Goal: Find specific page/section: Find specific page/section

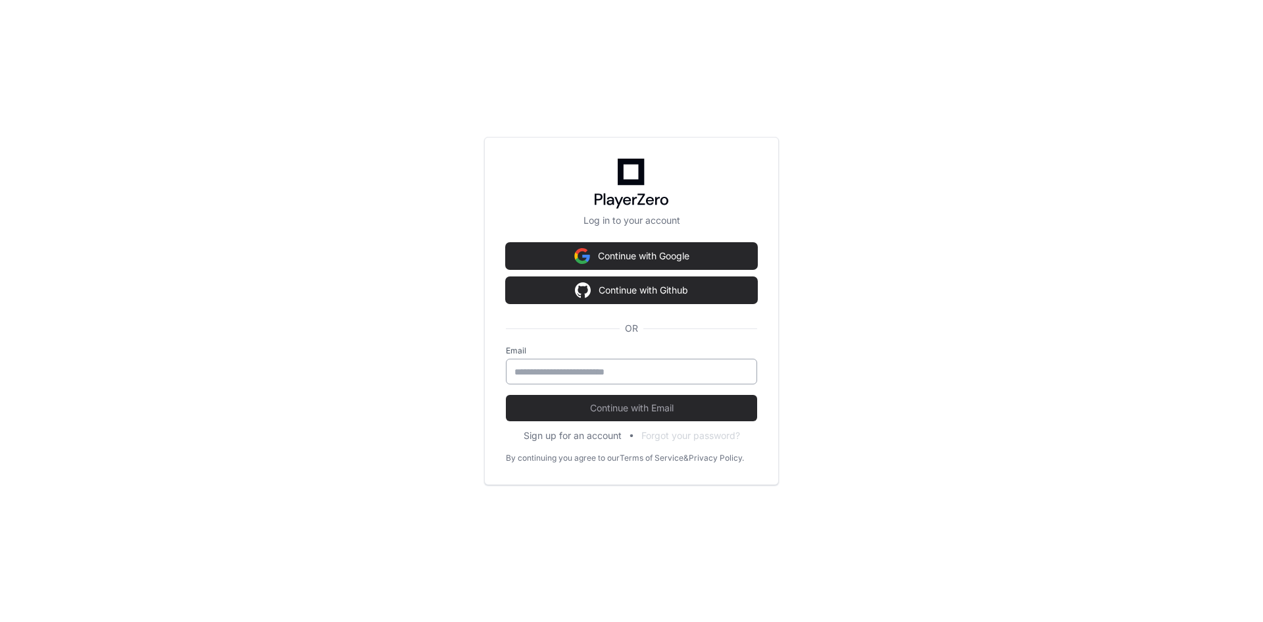
click at [660, 377] on input "email" at bounding box center [631, 371] width 234 height 13
type input "**********"
click at [506, 395] on button "Continue with Email" at bounding box center [631, 408] width 251 height 26
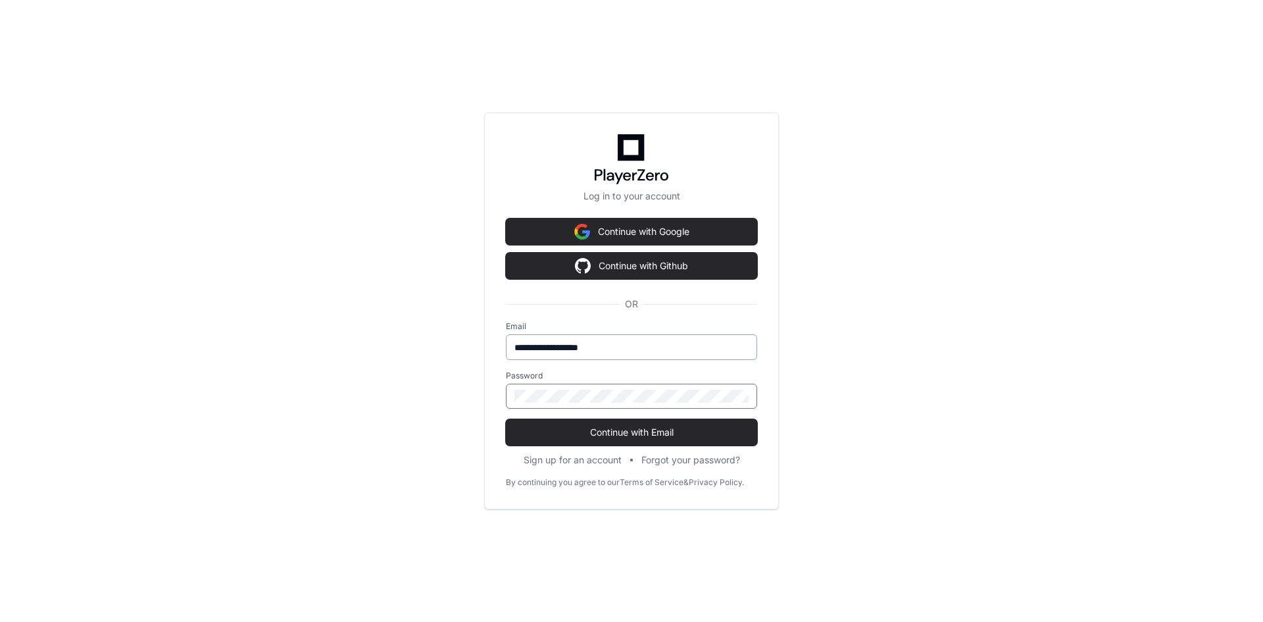
click at [506, 419] on button "Continue with Email" at bounding box center [631, 432] width 251 height 26
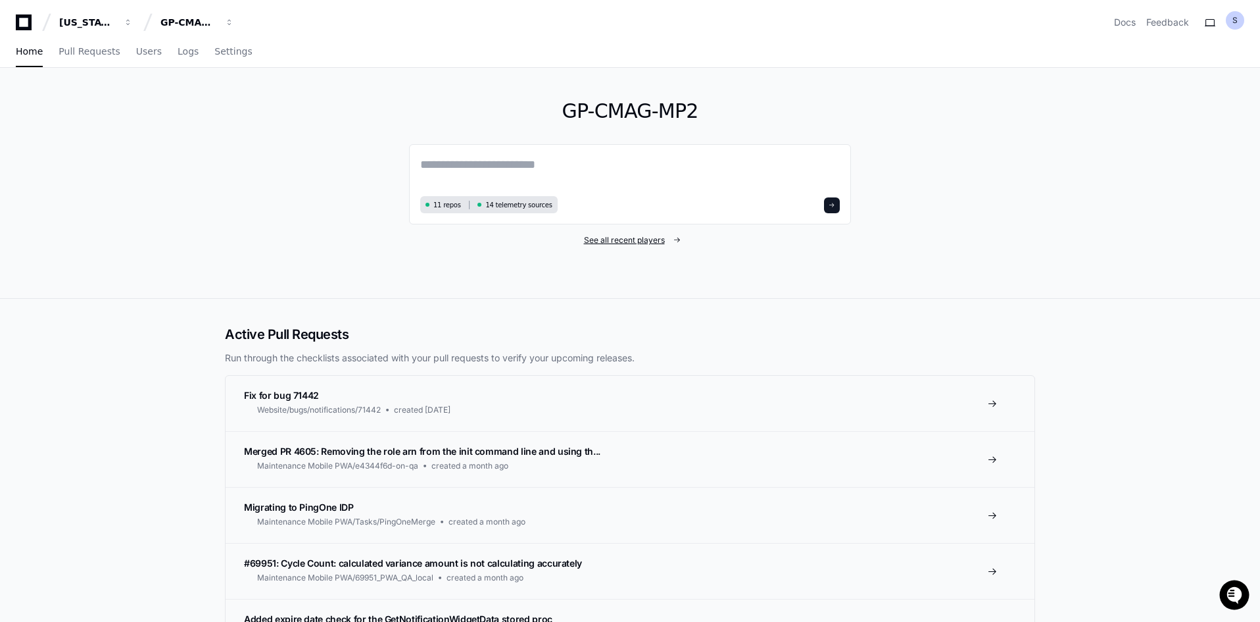
click at [625, 239] on span "See all recent players" at bounding box center [624, 240] width 81 height 11
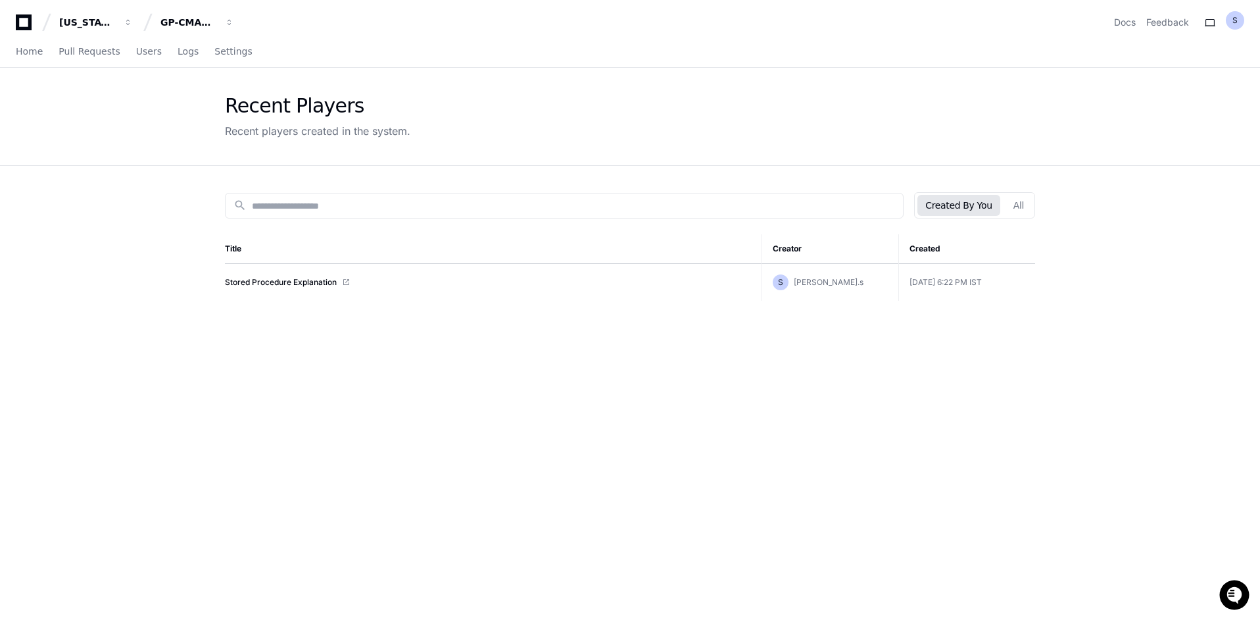
click at [1007, 203] on div "Created By You All" at bounding box center [974, 205] width 121 height 26
click at [1012, 207] on button "All" at bounding box center [1019, 205] width 26 height 21
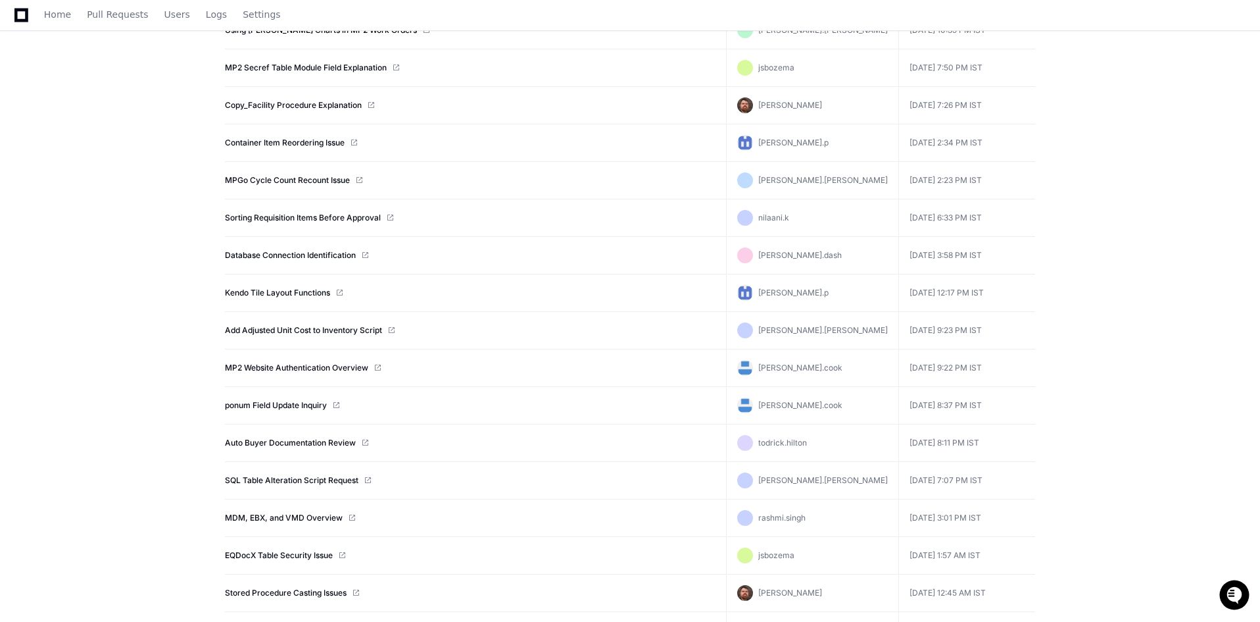
scroll to position [1436, 0]
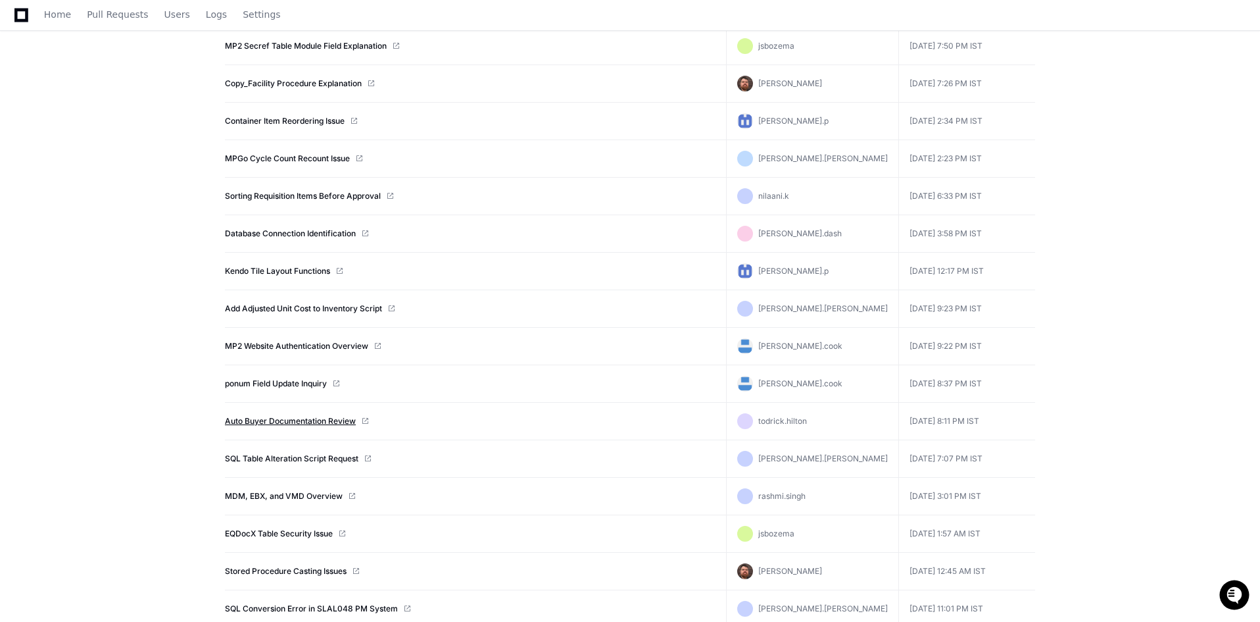
click at [272, 423] on link "Auto Buyer Documentation Review" at bounding box center [290, 421] width 131 height 11
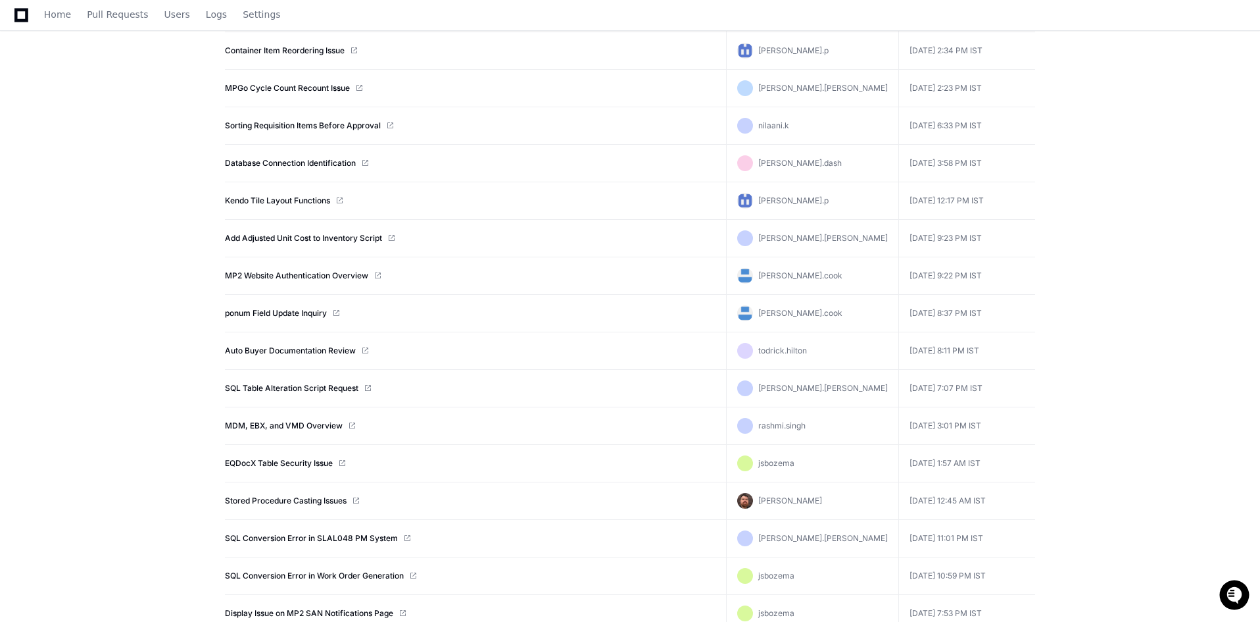
scroll to position [1502, 0]
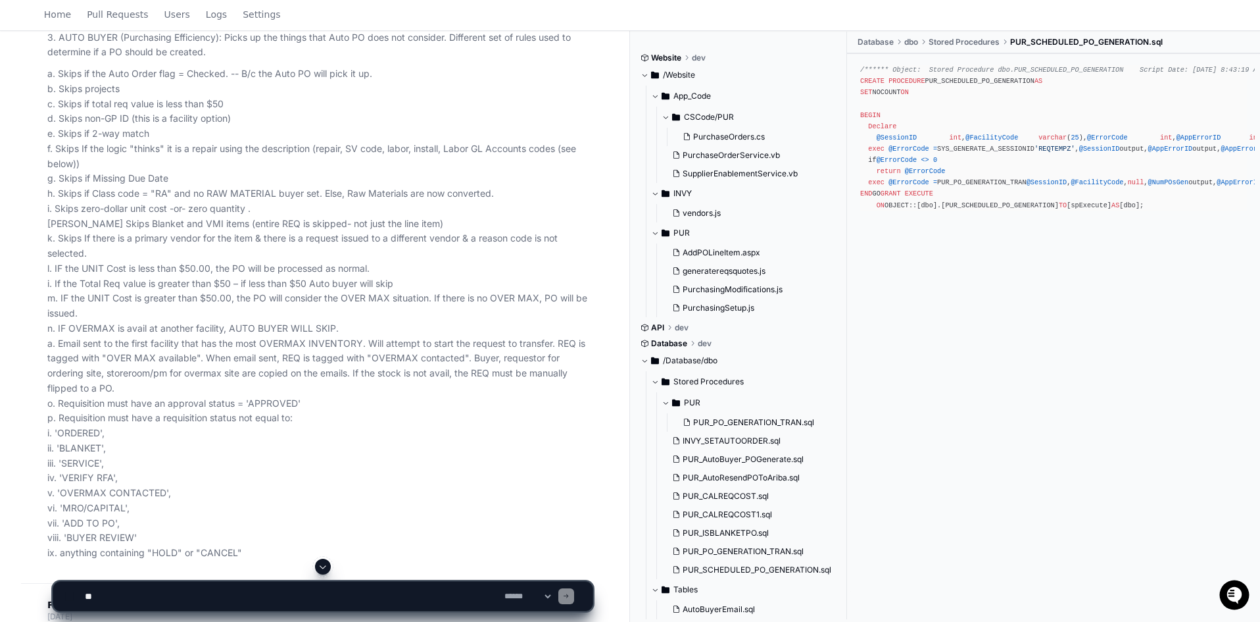
scroll to position [197, 0]
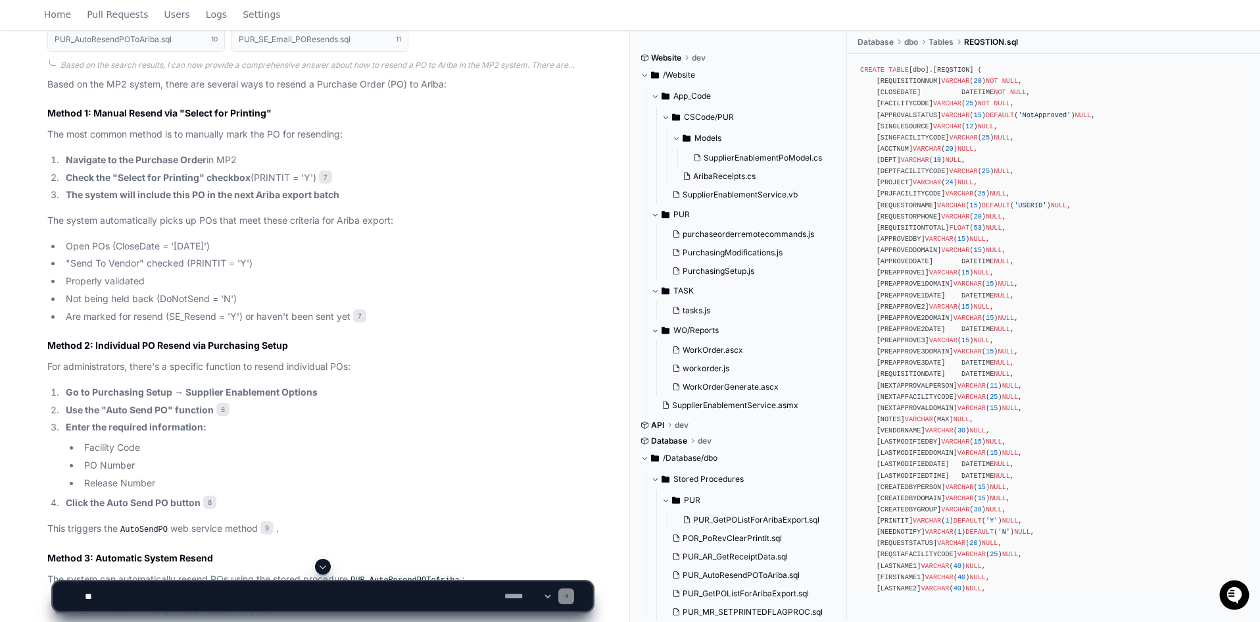
scroll to position [1577, 0]
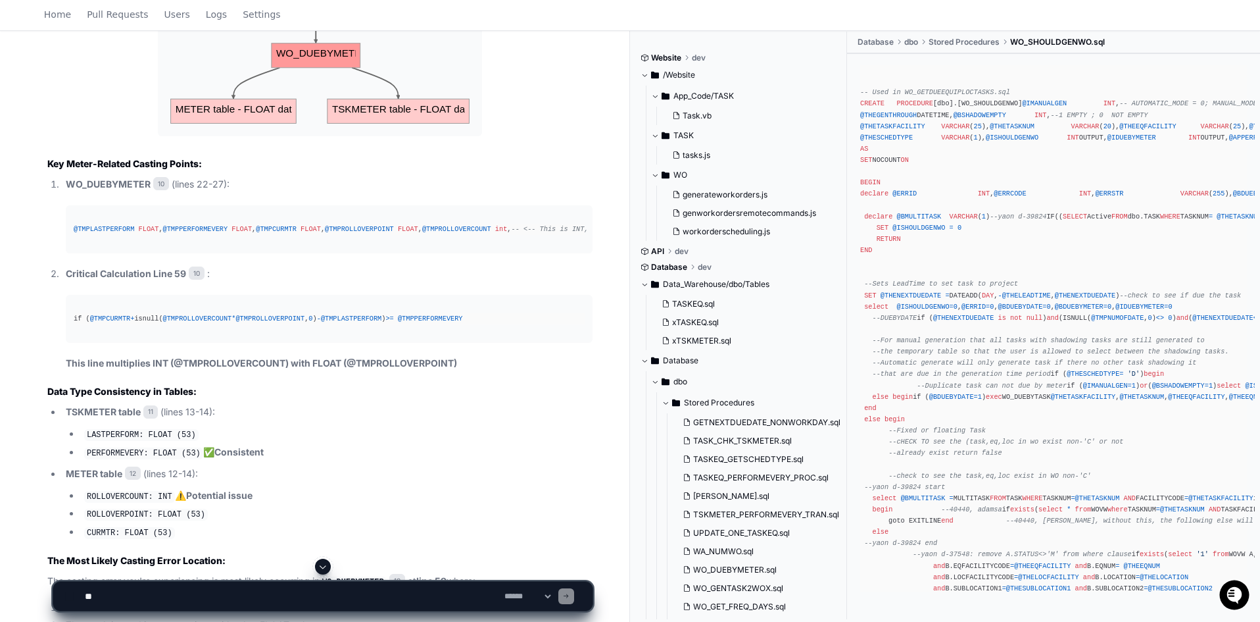
scroll to position [3512, 0]
